Goal: Task Accomplishment & Management: Use online tool/utility

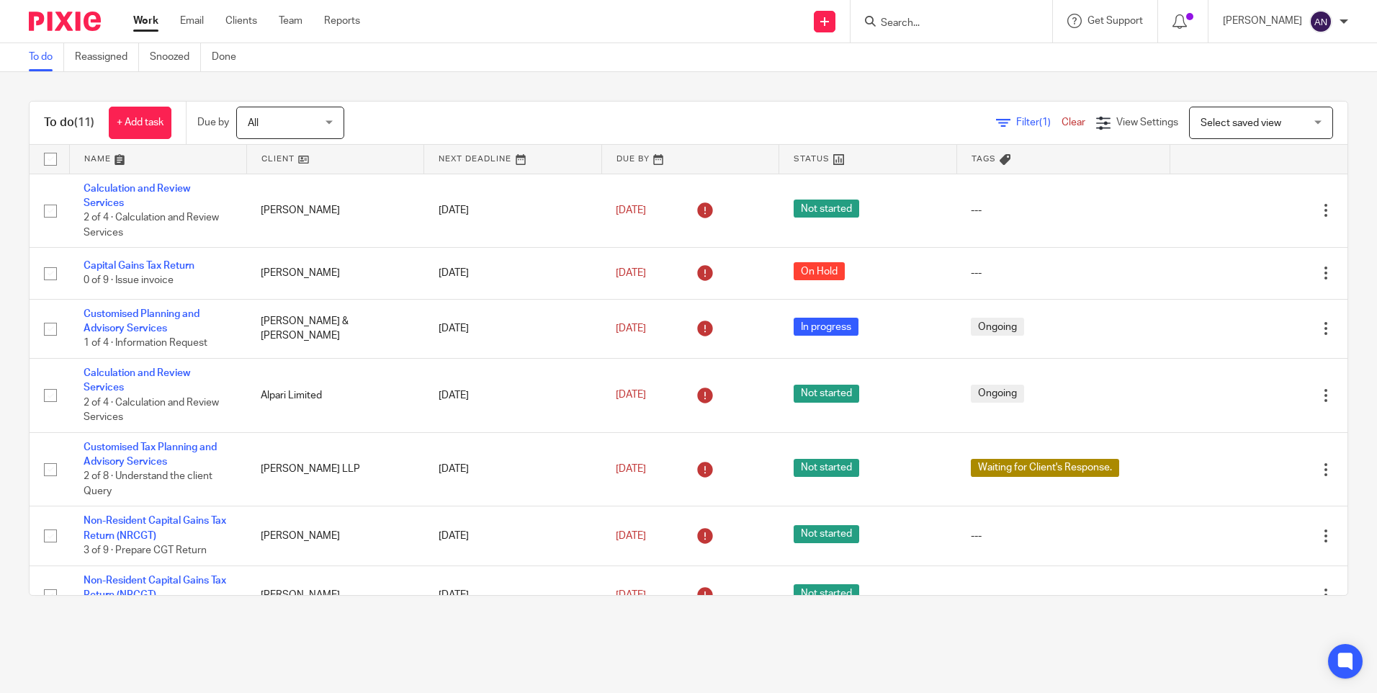
click at [753, 90] on div "To do (11) + Add task Due by All All Today Tomorrow This week Next week This mo…" at bounding box center [688, 348] width 1377 height 552
click at [919, 19] on input "Search" at bounding box center [944, 23] width 130 height 13
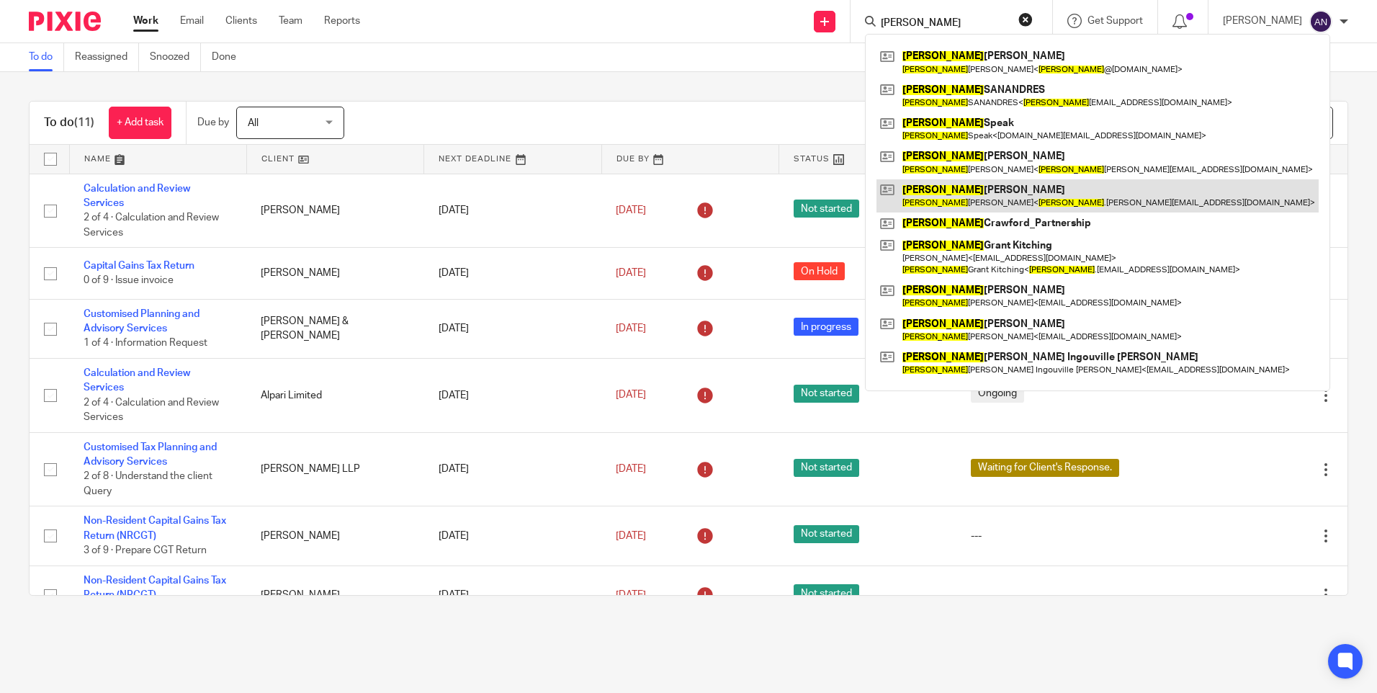
type input "david"
click at [1026, 194] on link at bounding box center [1098, 195] width 442 height 33
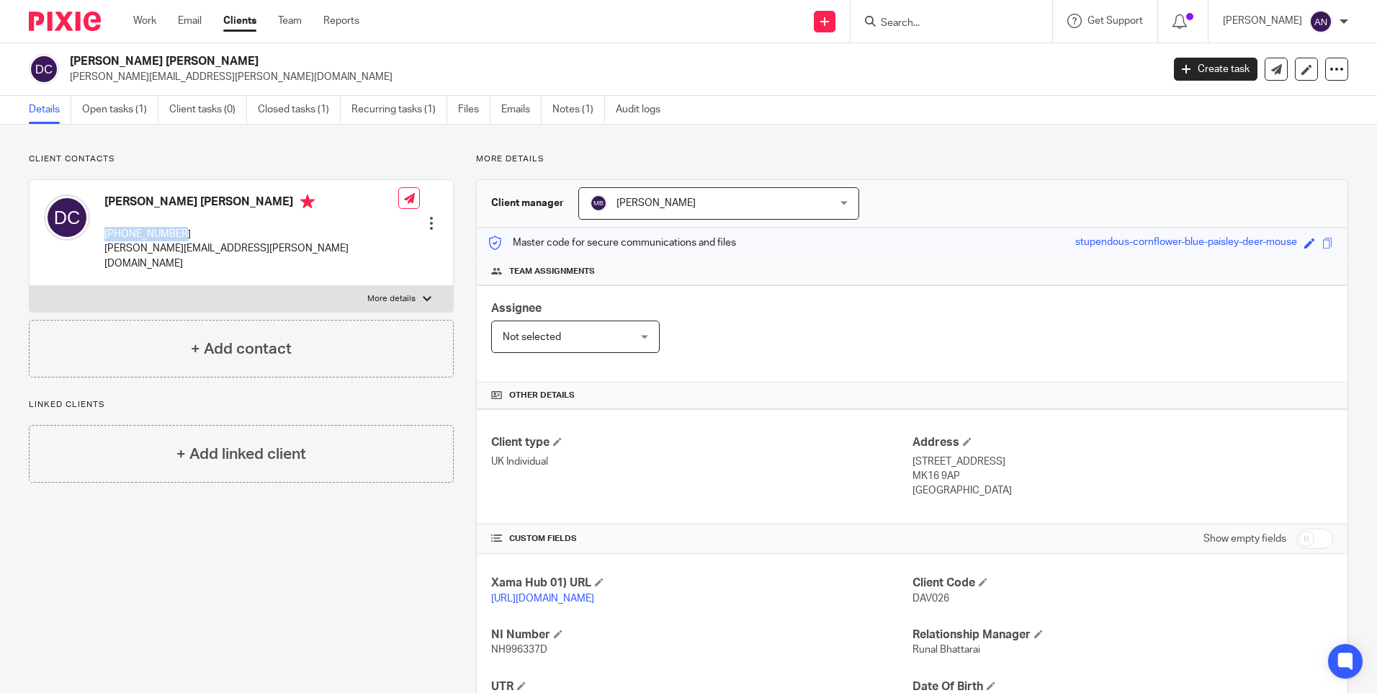
click at [285, 226] on div "David Thomas Crawford +447846178541 david.crawford@tstlc.com Edit contact Creat…" at bounding box center [242, 233] width 424 height 106
click at [232, 148] on div "Client contacts David Thomas Crawford +447846178541 david.crawford@tstlc.com Ed…" at bounding box center [688, 494] width 1377 height 739
click at [153, 22] on link "Work" at bounding box center [144, 21] width 23 height 14
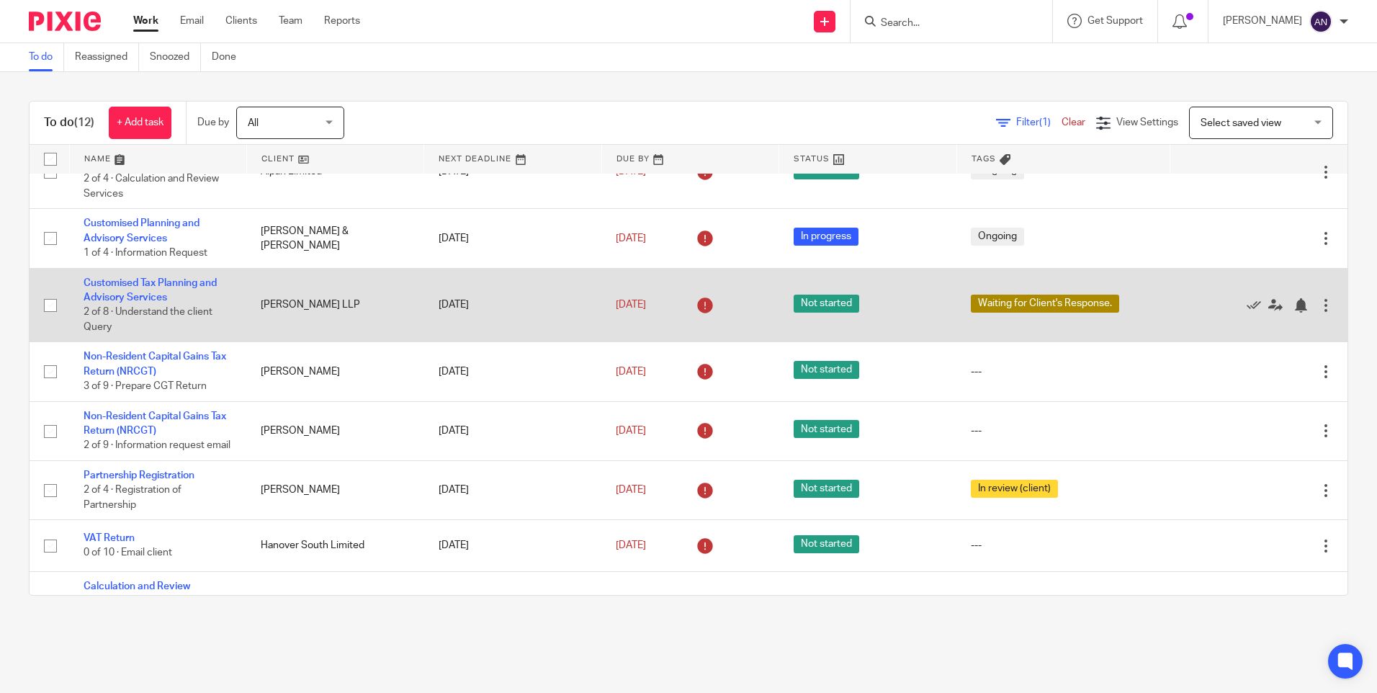
scroll to position [339, 0]
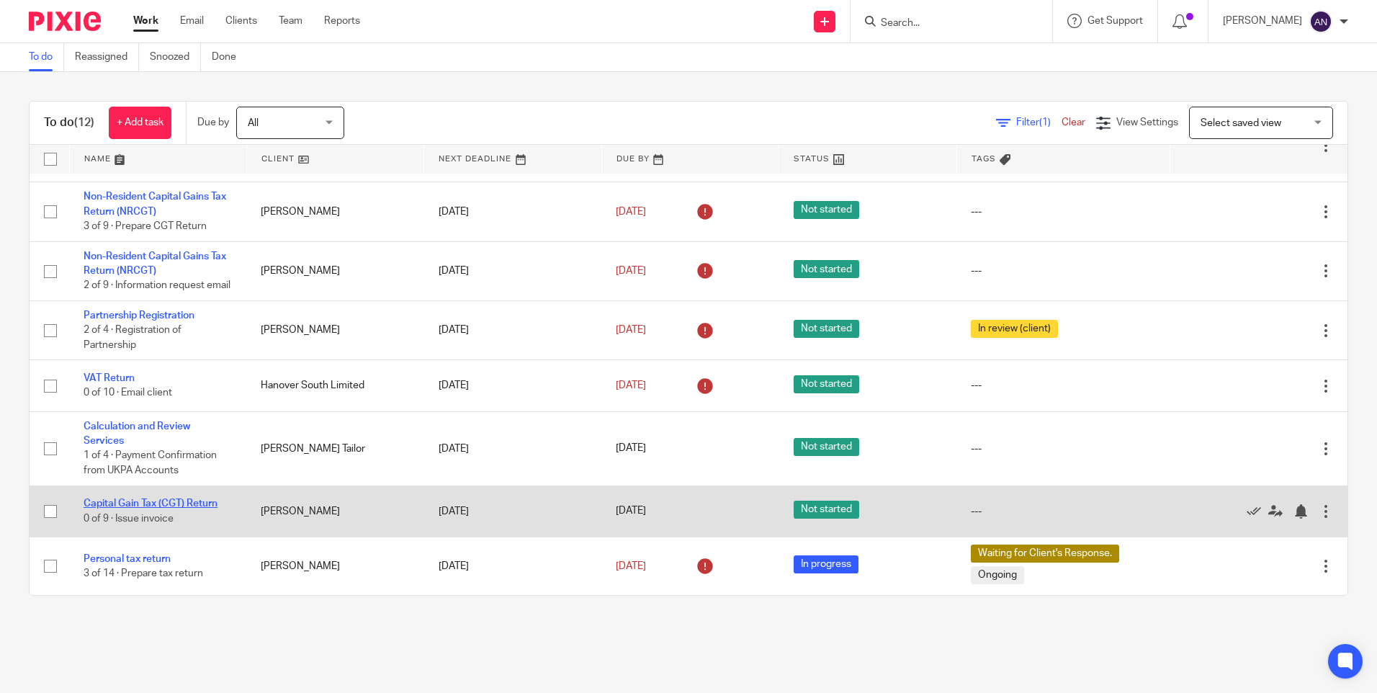
click at [166, 506] on link "Capital Gain Tax (CGT) Return" at bounding box center [151, 503] width 134 height 10
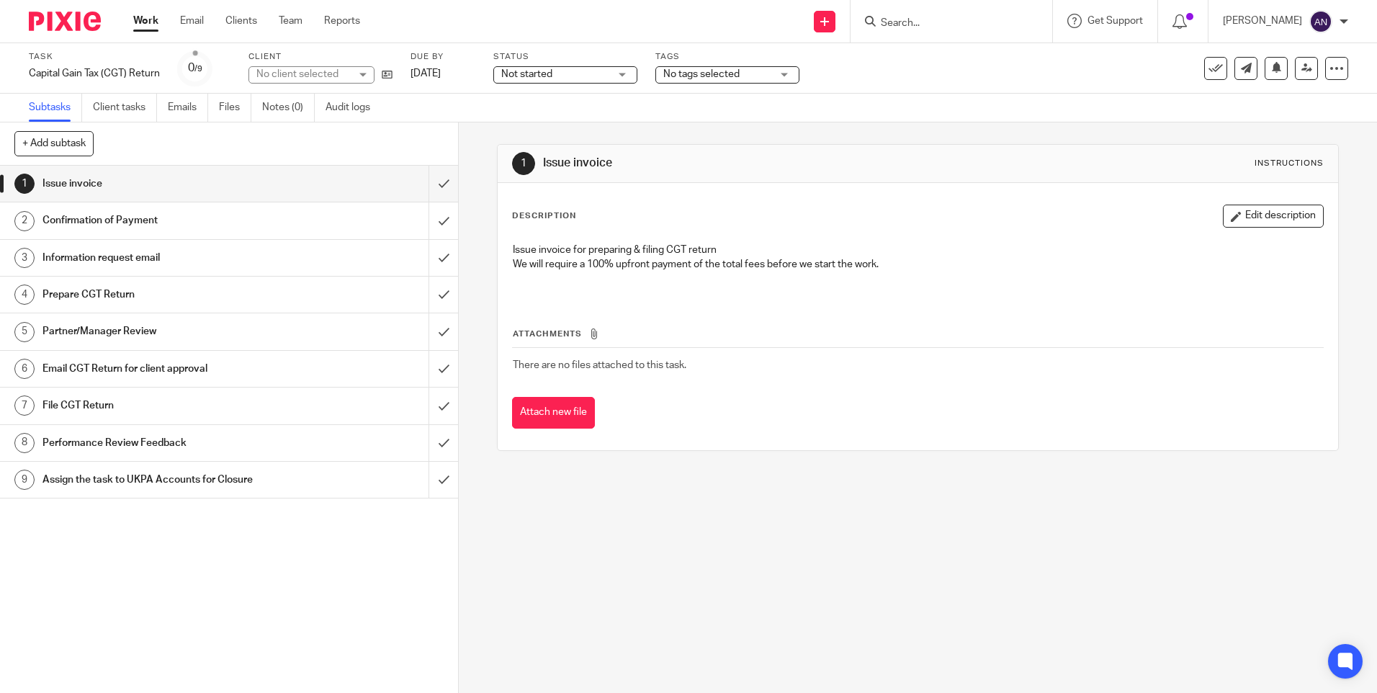
click at [656, 552] on div "1 Issue invoice Instructions Description Edit description Issue invoice for pre…" at bounding box center [918, 407] width 918 height 570
click at [388, 81] on link at bounding box center [384, 74] width 18 height 14
